Goal: Task Accomplishment & Management: Manage account settings

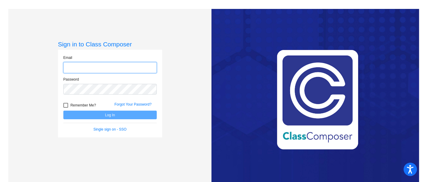
type input "[PERSON_NAME][EMAIL_ADDRESS][PERSON_NAME][DOMAIN_NAME]"
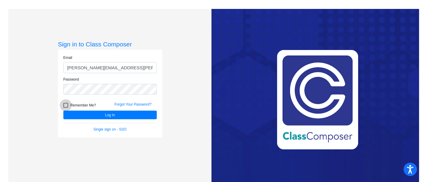
click at [66, 104] on div at bounding box center [65, 105] width 5 height 5
click at [66, 108] on input "Remember Me?" at bounding box center [65, 108] width 0 height 0
checkbox input "true"
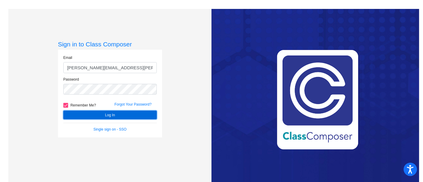
click at [77, 117] on button "Log In" at bounding box center [109, 115] width 93 height 9
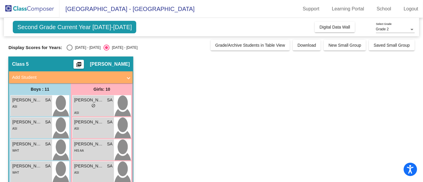
click at [65, 45] on div "Display Scores for Years: [DATE] - [DATE] [DATE] - [DATE]" at bounding box center [107, 48] width 199 height 6
click at [69, 48] on div "Select an option" at bounding box center [70, 48] width 6 height 6
click at [69, 51] on input "[DATE] - [DATE]" at bounding box center [69, 51] width 0 height 0
radio input "true"
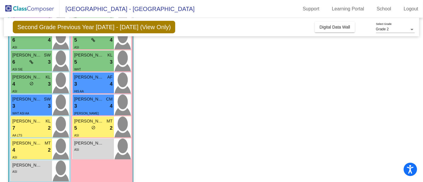
scroll to position [155, 0]
